Goal: Task Accomplishment & Management: Complete application form

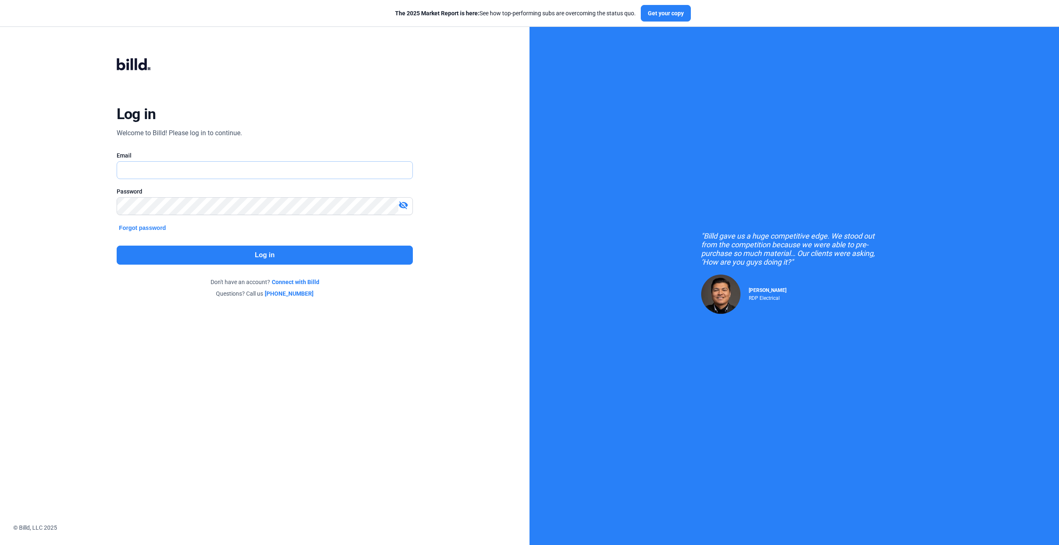
type input "[PERSON_NAME][EMAIL_ADDRESS][PERSON_NAME][DOMAIN_NAME]"
click at [255, 255] on button "Log in" at bounding box center [265, 255] width 297 height 19
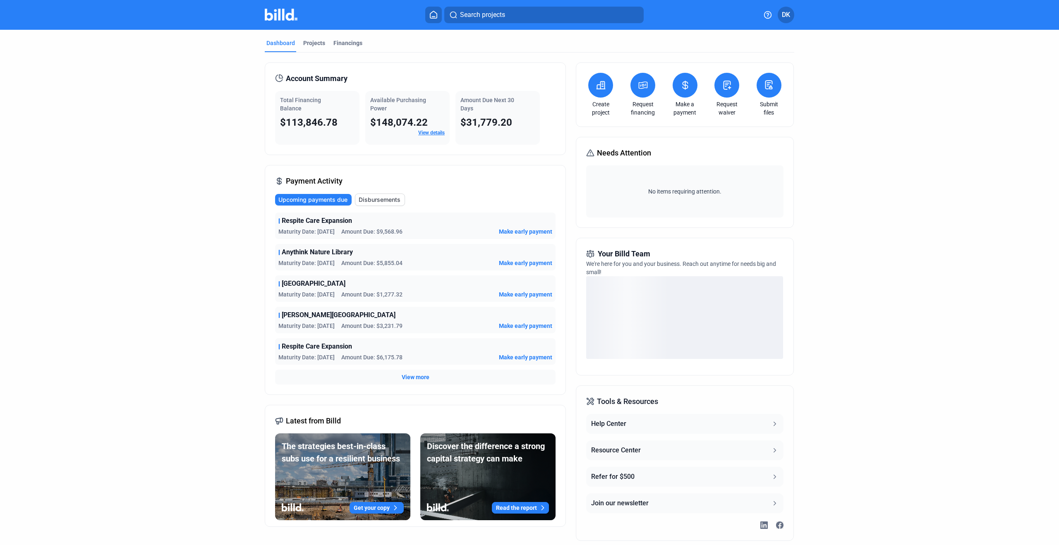
click at [589, 90] on button at bounding box center [600, 85] width 25 height 25
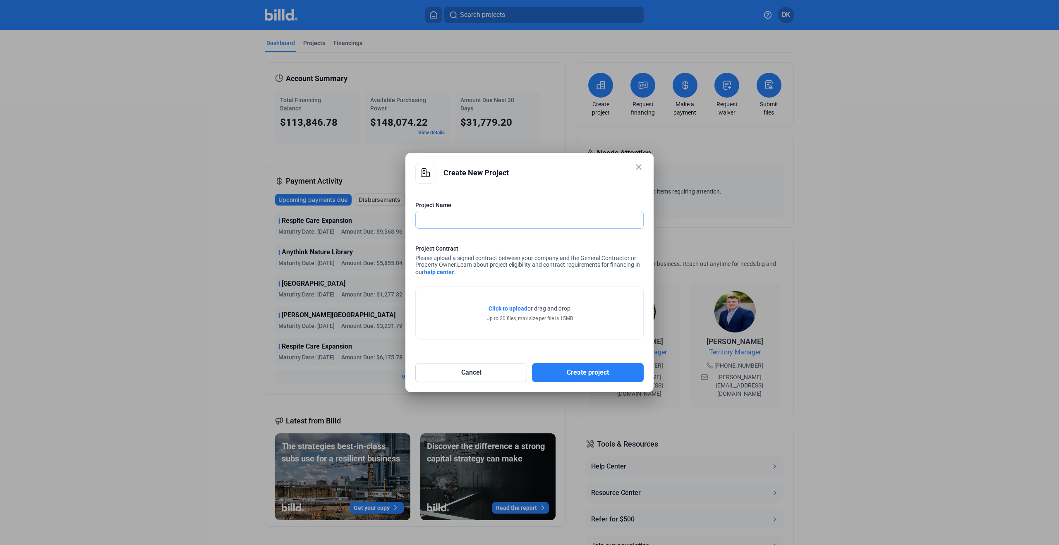
click at [496, 219] on input "text" at bounding box center [525, 219] width 218 height 17
paste input "25-0411 | Life Care Center - Casper Dry Fire System"
drag, startPoint x: 450, startPoint y: 220, endPoint x: 388, endPoint y: 220, distance: 61.6
click at [390, 220] on div "close Create New Project Project Name 25-0411 | Life Care Center - Casper Dry F…" at bounding box center [529, 272] width 1059 height 545
type input "Life Care Center - Casper Dry Fire System"
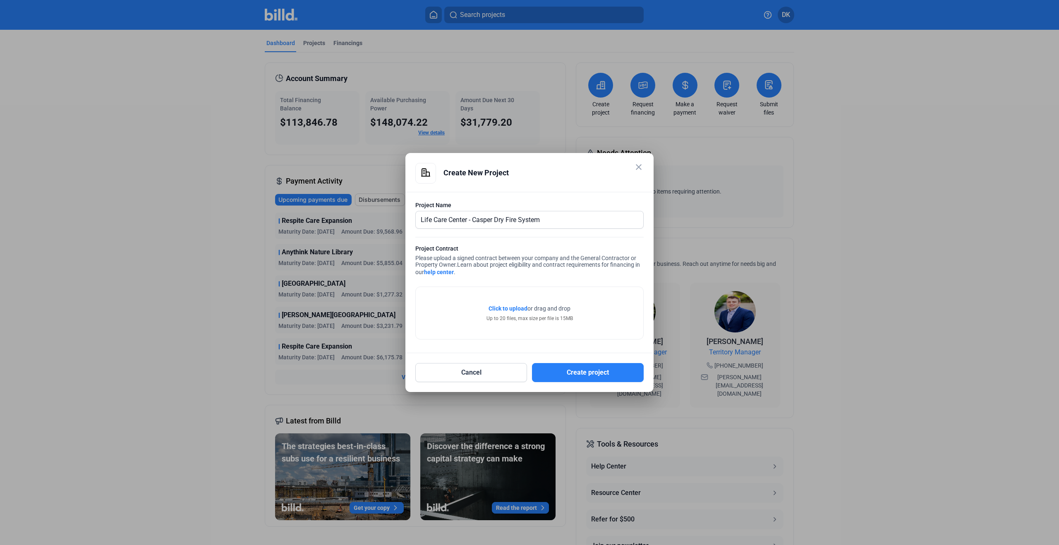
click at [501, 308] on span "Click to upload" at bounding box center [507, 308] width 39 height 7
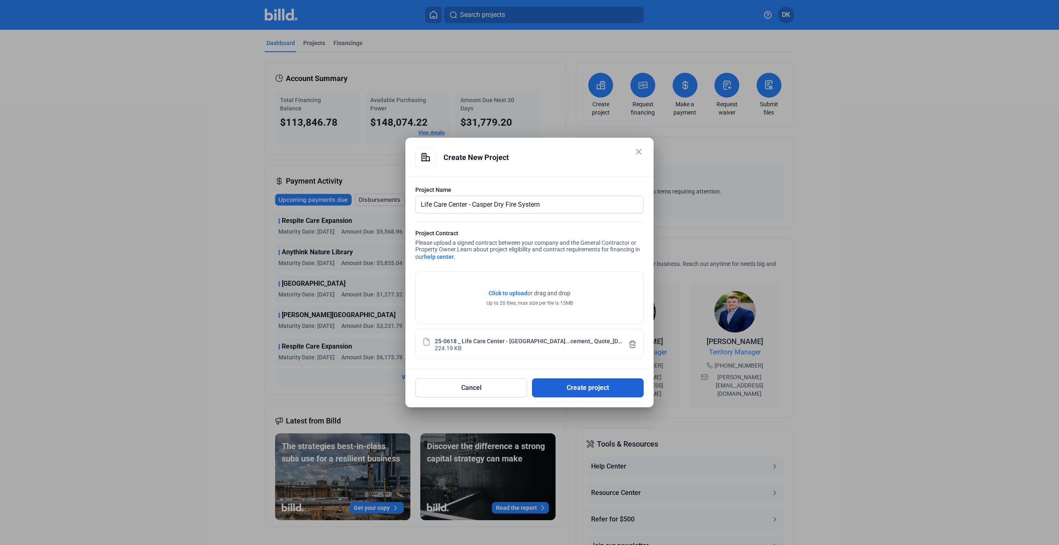
click at [595, 387] on button "Create project" at bounding box center [588, 387] width 112 height 19
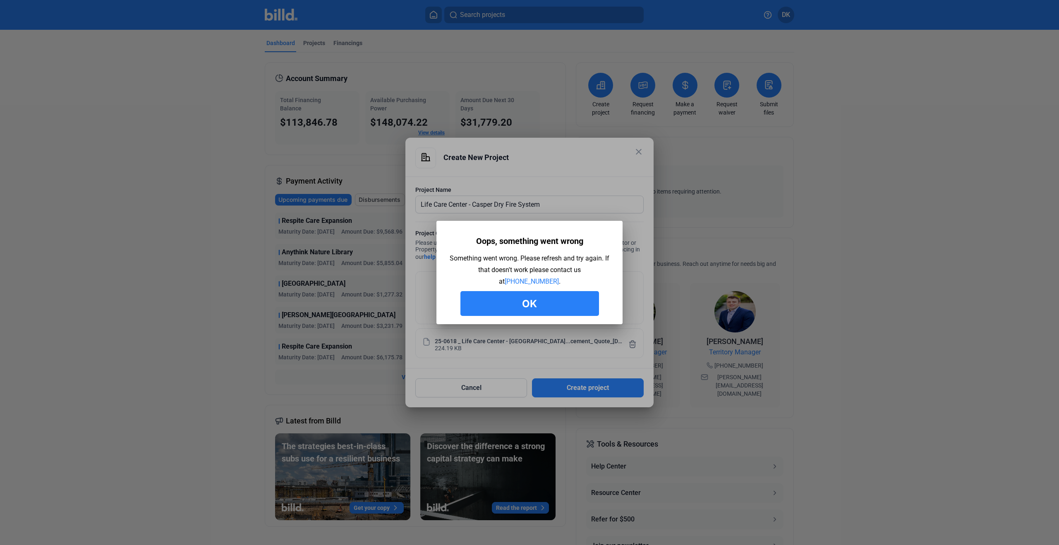
click at [529, 301] on button "Ok" at bounding box center [529, 303] width 139 height 25
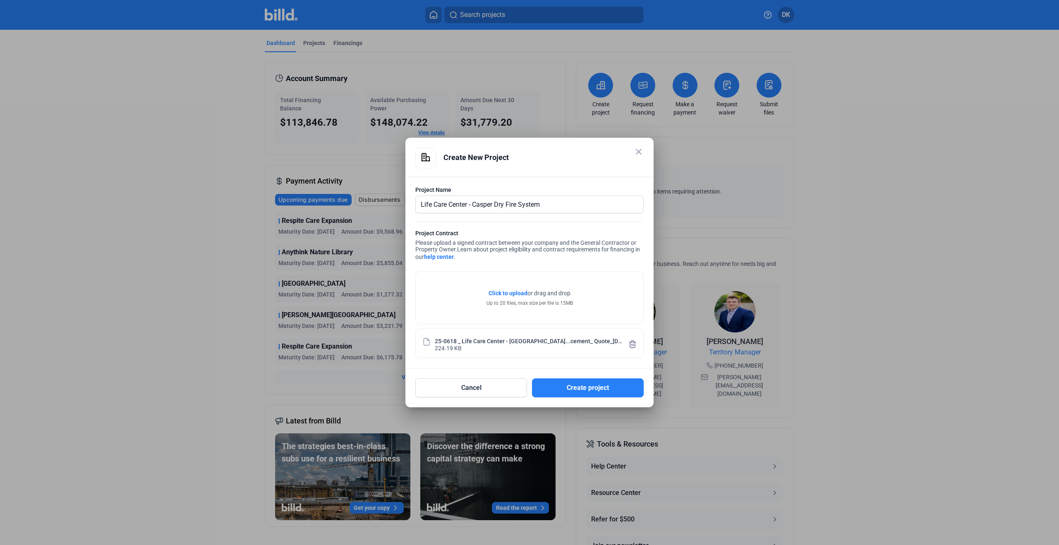
click at [578, 400] on mat-dialog-container "close Create New Project Project Name Life Care Center - Casper Dry Fire System…" at bounding box center [529, 273] width 248 height 270
click at [578, 388] on button "Create project" at bounding box center [588, 387] width 112 height 19
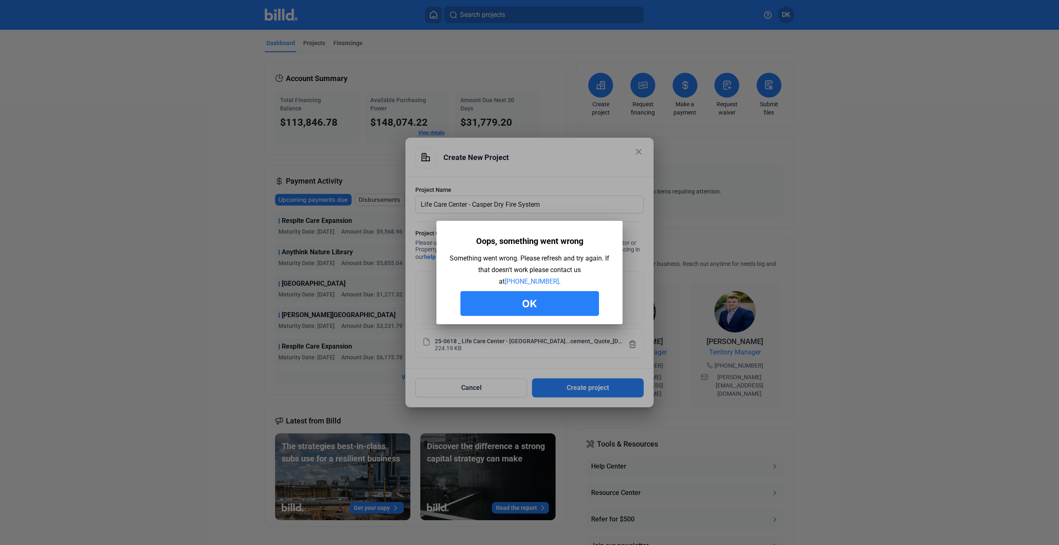
click at [554, 298] on button "Ok" at bounding box center [529, 303] width 139 height 25
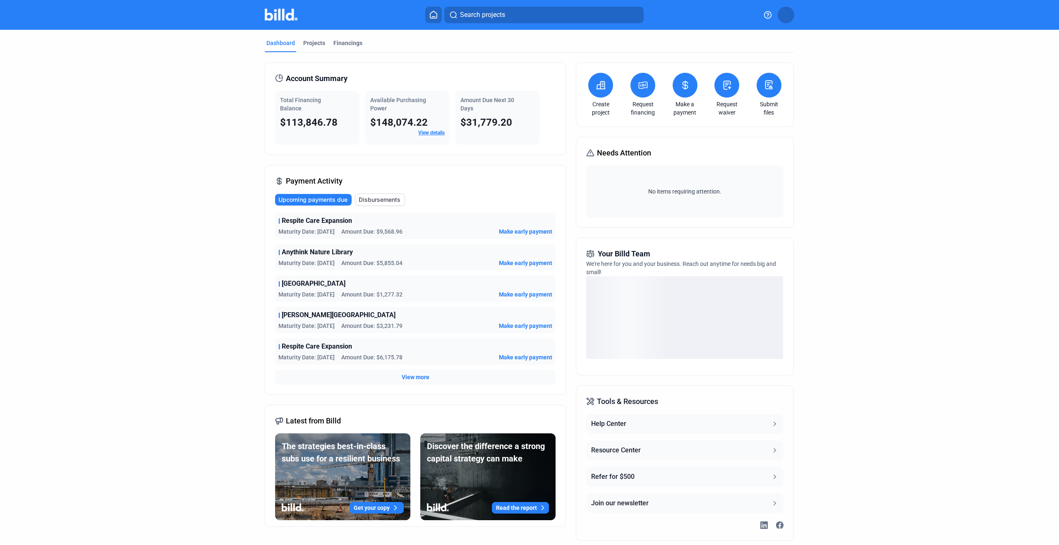
click at [462, 53] on div "Account Summary Total Financing Balance $113,846.78 Available Purchasing Power …" at bounding box center [529, 302] width 529 height 498
click at [602, 98] on div "Create project" at bounding box center [600, 95] width 29 height 44
click at [598, 89] on icon at bounding box center [601, 84] width 8 height 7
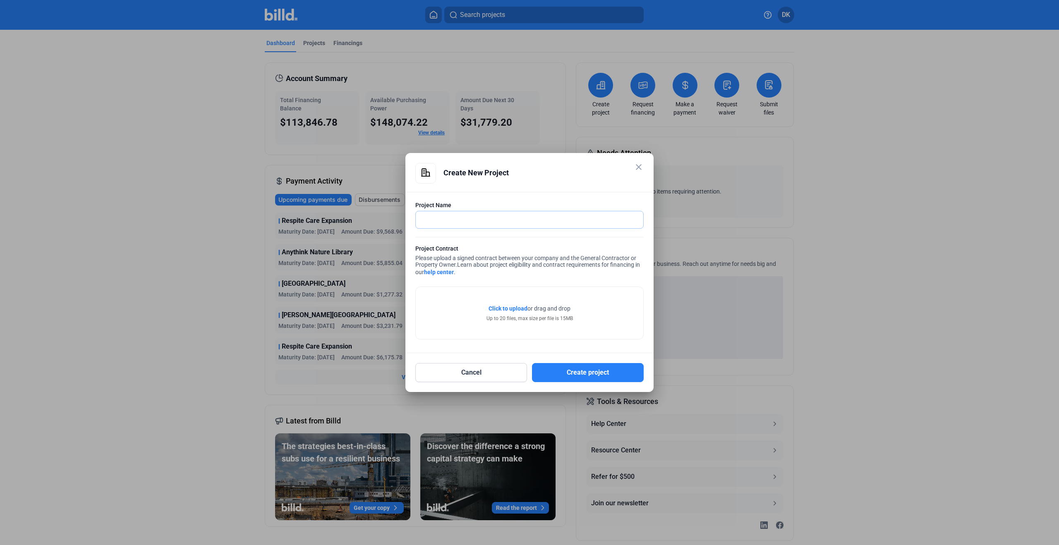
click at [466, 224] on input "text" at bounding box center [525, 219] width 218 height 17
paste input "25-0411 | Life Care Center - Casper Dry Fire System"
drag, startPoint x: 504, startPoint y: 222, endPoint x: 386, endPoint y: 212, distance: 118.3
click at [386, 212] on div "close Create New Project Project Name 25-0411 | Life Care Center - Casper Dry F…" at bounding box center [529, 272] width 1059 height 545
click at [424, 216] on input "25-0411 | Life Care Center - Casper Dry Fire System" at bounding box center [529, 219] width 227 height 17
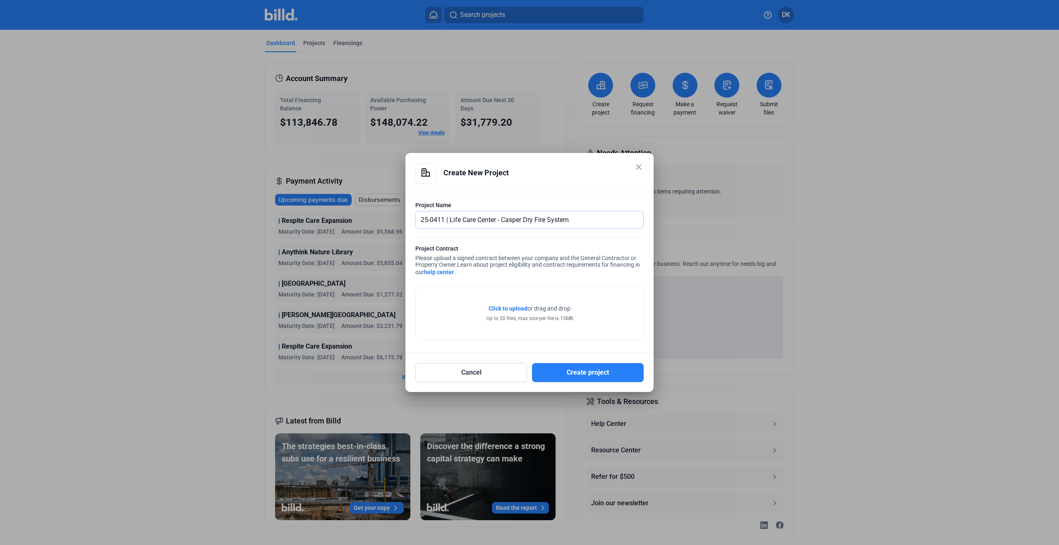
drag, startPoint x: 451, startPoint y: 220, endPoint x: 349, endPoint y: 206, distance: 103.4
click at [349, 206] on div "close Create New Project Project Name 25-0411 | Life Care Center - Casper Dry F…" at bounding box center [529, 272] width 1059 height 545
drag, startPoint x: 349, startPoint y: 206, endPoint x: 358, endPoint y: 209, distance: 9.5
click at [353, 206] on div at bounding box center [529, 272] width 1059 height 545
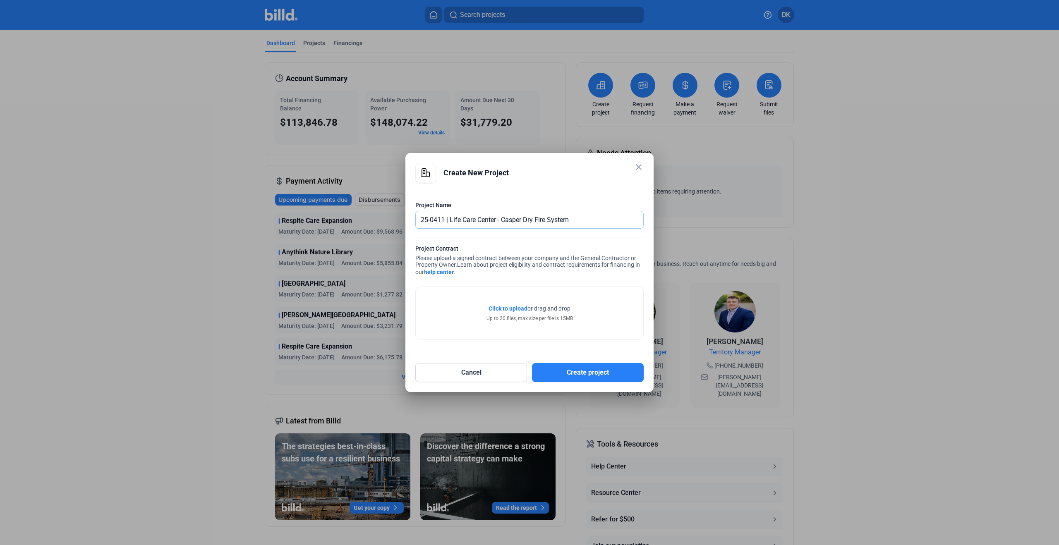
drag, startPoint x: 450, startPoint y: 220, endPoint x: 366, endPoint y: 207, distance: 84.7
click at [366, 207] on div "close Create New Project Project Name 25-0411 | Life Care Center - Casper Dry F…" at bounding box center [529, 272] width 1059 height 545
type input "Life Care Center - Casper Dry Fire System"
click at [507, 315] on div "Click to upload Tap to upload or drag and drop Up to 20 files, max size per fil…" at bounding box center [529, 313] width 86 height 18
click at [508, 306] on span "Click to upload" at bounding box center [507, 308] width 39 height 7
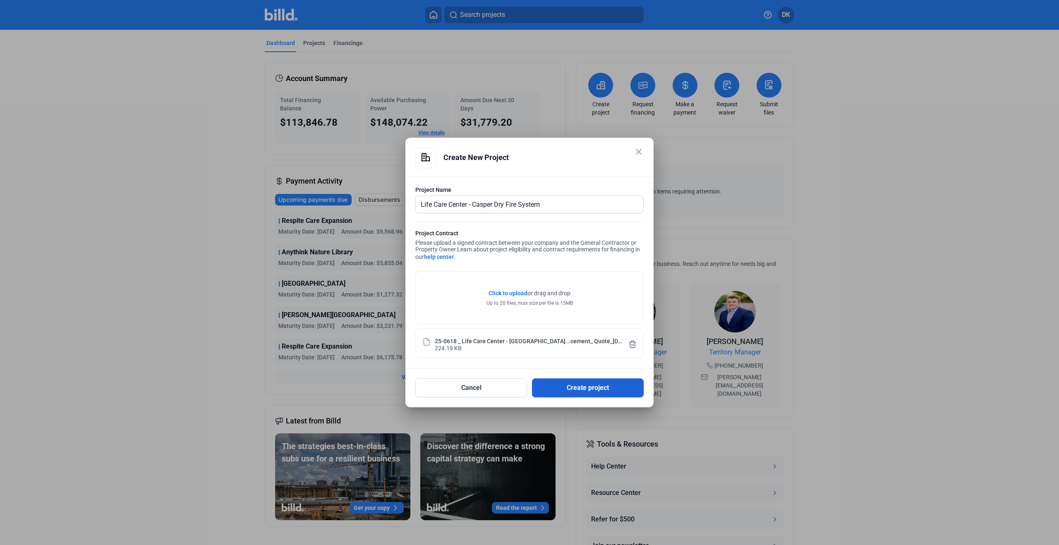
click at [585, 386] on button "Create project" at bounding box center [588, 387] width 112 height 19
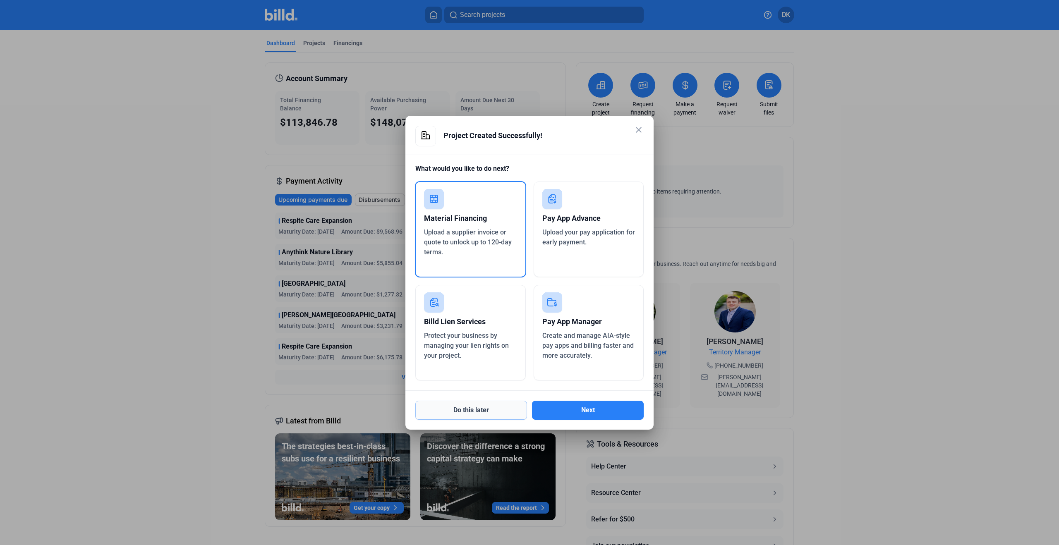
click at [498, 407] on button "Do this later" at bounding box center [471, 410] width 112 height 19
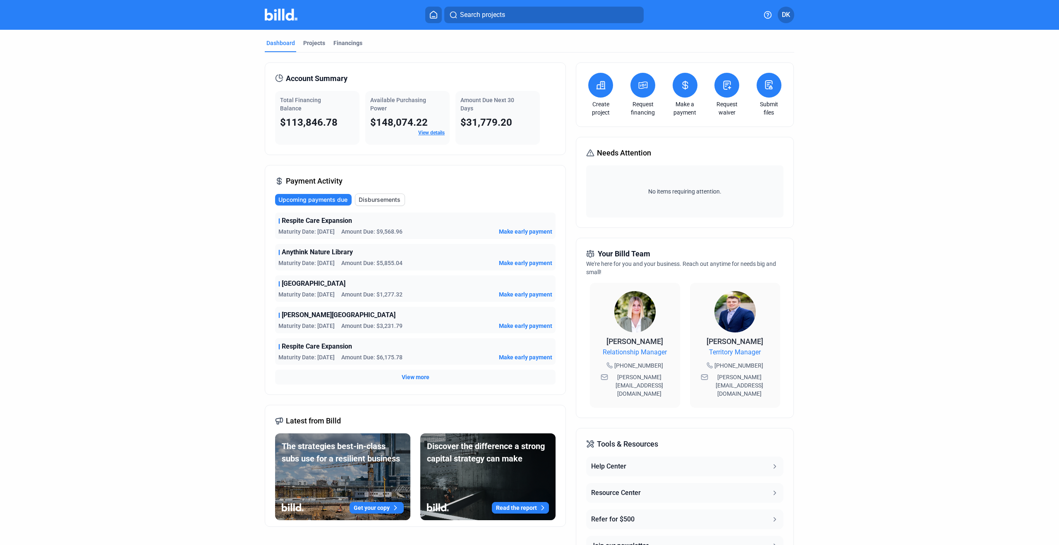
click at [795, 13] on div "Search projects DK" at bounding box center [530, 15] width 672 height 17
click at [785, 15] on span "DK" at bounding box center [786, 15] width 8 height 10
click at [739, 143] on button "Logout" at bounding box center [742, 151] width 90 height 17
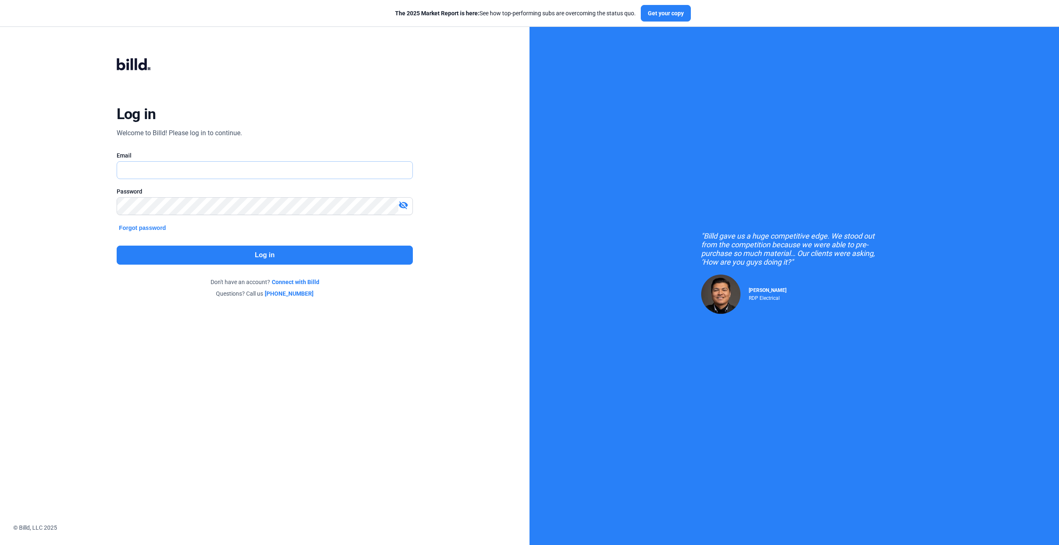
type input "[PERSON_NAME][EMAIL_ADDRESS][PERSON_NAME][DOMAIN_NAME]"
